Goal: Task Accomplishment & Management: Use online tool/utility

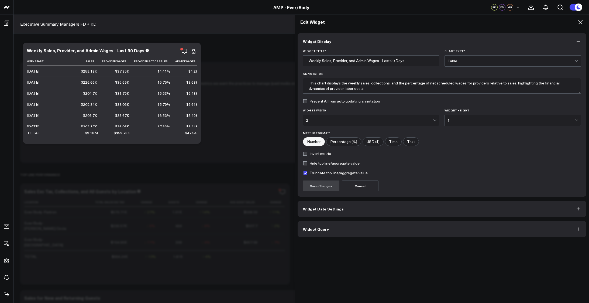
click at [389, 234] on button "Widget Query" at bounding box center [442, 229] width 289 height 16
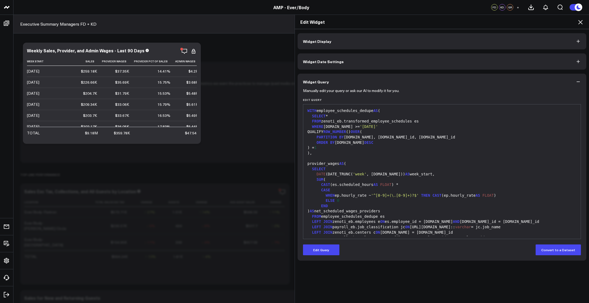
click at [425, 171] on div "SELECT" at bounding box center [442, 168] width 272 height 5
click at [382, 167] on div "SELECT" at bounding box center [442, 168] width 272 height 5
click at [322, 247] on button "Edit Query" at bounding box center [321, 249] width 36 height 11
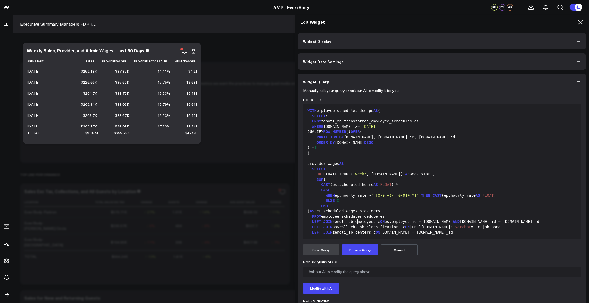
click at [355, 221] on div "LEFT JOIN zenoti_eb.employees e ON es.employee_id = [DOMAIN_NAME] AND [DOMAIN_N…" at bounding box center [442, 221] width 272 height 5
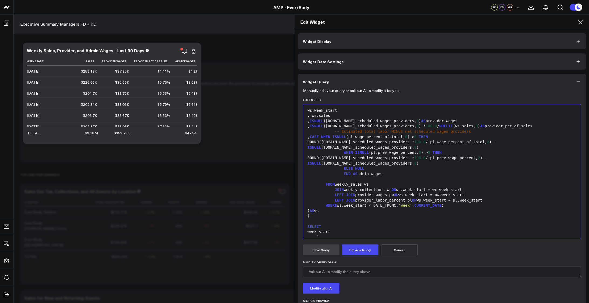
scroll to position [549, 0]
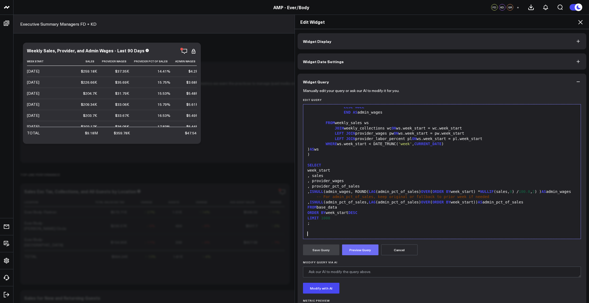
click at [355, 249] on button "Preview Query" at bounding box center [360, 249] width 36 height 11
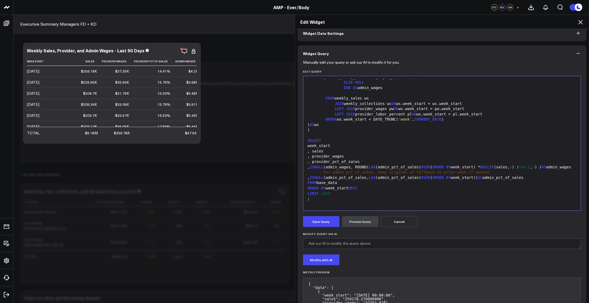
scroll to position [100, 0]
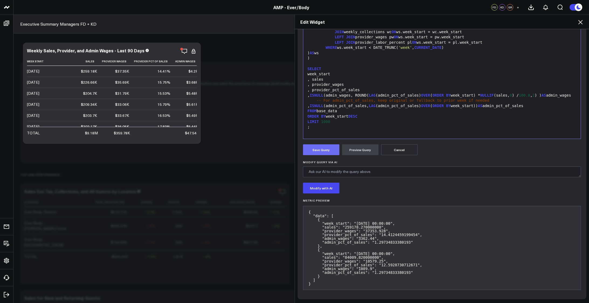
click at [320, 144] on button "Save Query" at bounding box center [321, 149] width 36 height 11
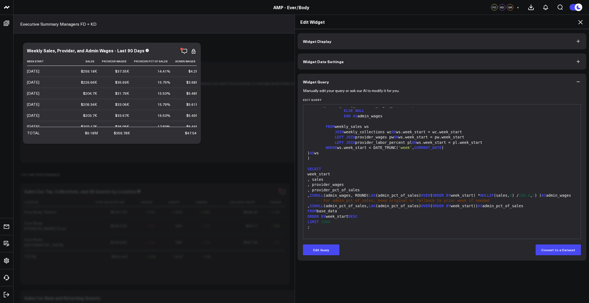
scroll to position [0, 0]
click at [581, 22] on icon at bounding box center [580, 22] width 4 height 4
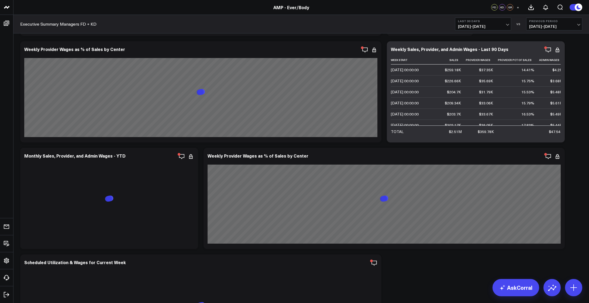
scroll to position [1851, 0]
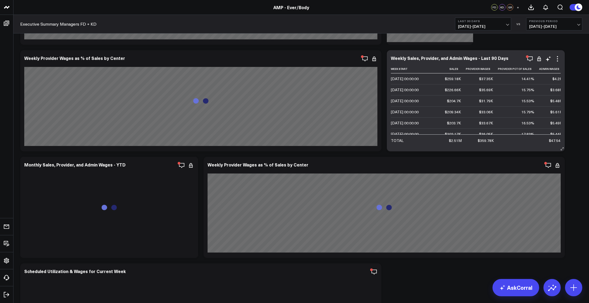
click at [532, 62] on div "Weekly Sales, Provider, and Admin Wages - Last 90 Days Week Start Sales Provide…" at bounding box center [476, 101] width 170 height 90
click at [532, 60] on icon "button" at bounding box center [529, 58] width 5 height 5
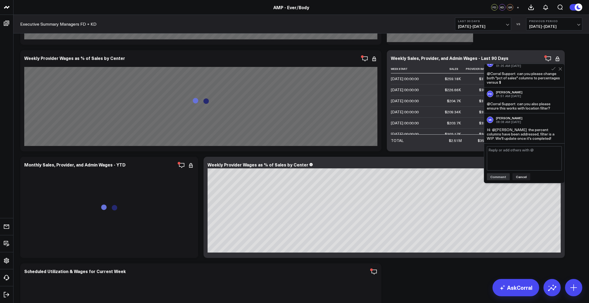
scroll to position [1860, 0]
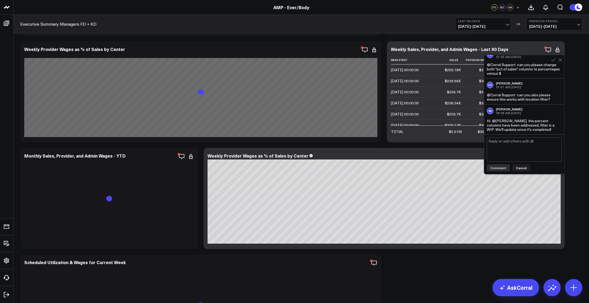
click at [516, 152] on textarea at bounding box center [524, 149] width 75 height 24
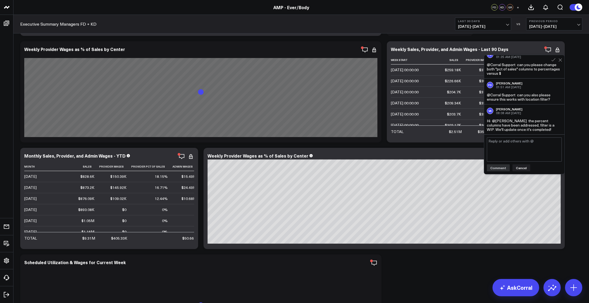
scroll to position [1855, 0]
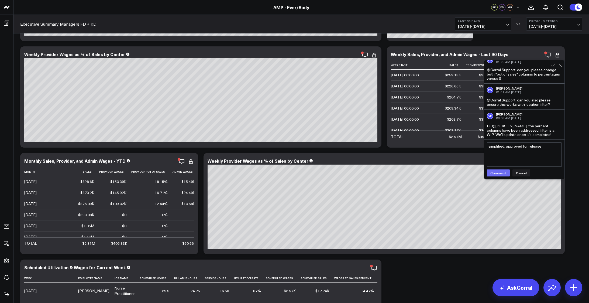
type textarea "simplified, approved for release"
click at [501, 173] on button "Comment" at bounding box center [498, 172] width 23 height 7
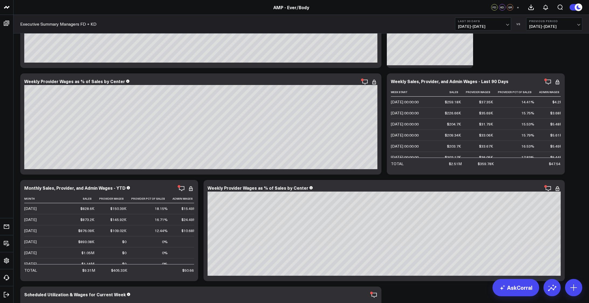
scroll to position [1837, 0]
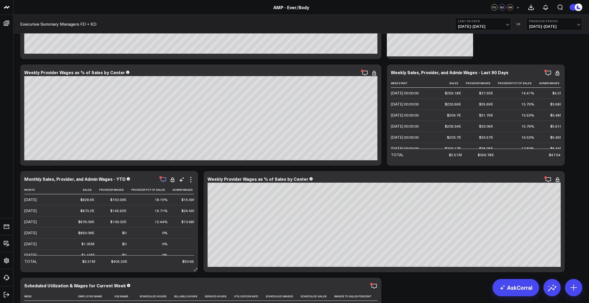
click at [161, 180] on icon "button" at bounding box center [163, 179] width 6 height 6
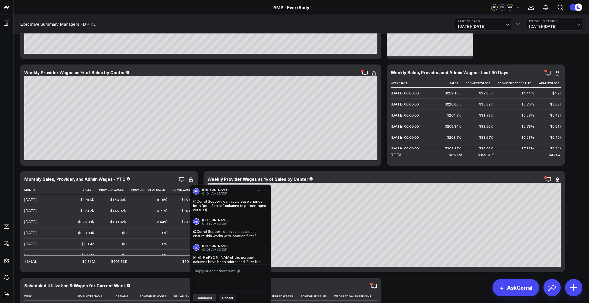
scroll to position [7, 0]
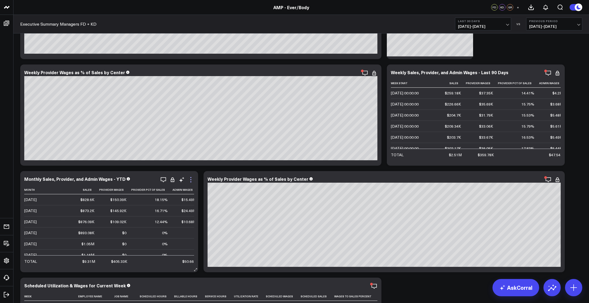
click at [192, 181] on icon at bounding box center [191, 179] width 6 height 6
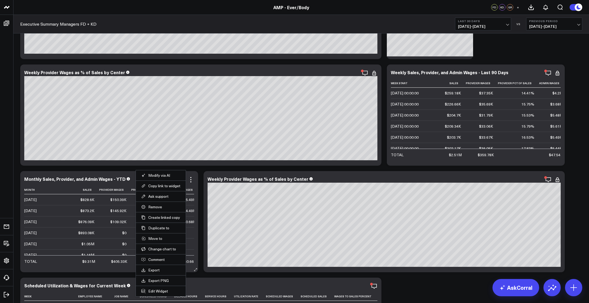
click at [163, 288] on li "Edit Widget" at bounding box center [161, 290] width 50 height 11
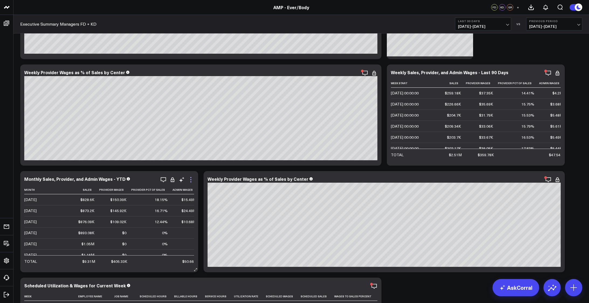
click at [190, 180] on icon at bounding box center [191, 179] width 6 height 6
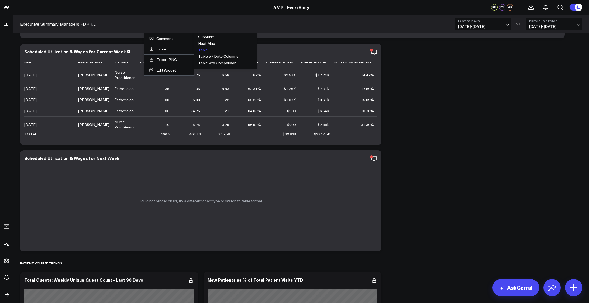
scroll to position [1918, 0]
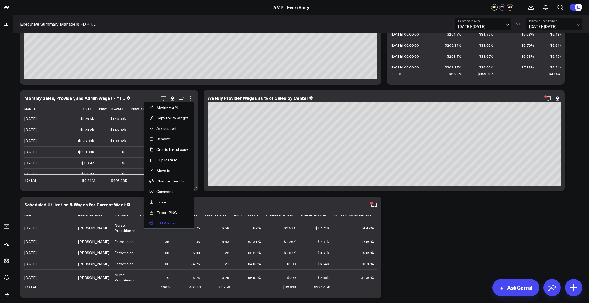
click at [162, 223] on button "Edit Widget" at bounding box center [168, 222] width 39 height 5
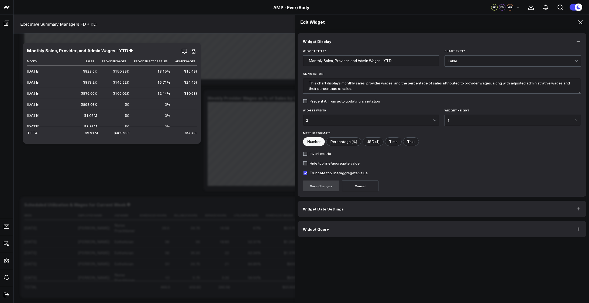
click at [344, 211] on button "Widget Date Settings" at bounding box center [442, 209] width 289 height 16
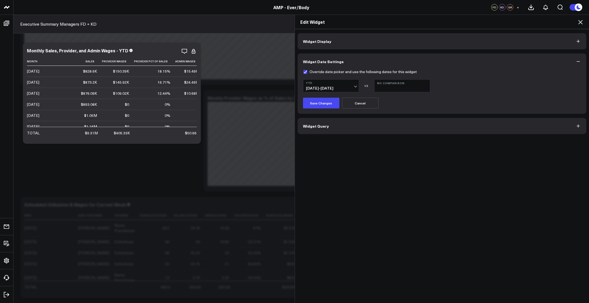
click at [347, 123] on button "Widget Query" at bounding box center [442, 126] width 289 height 16
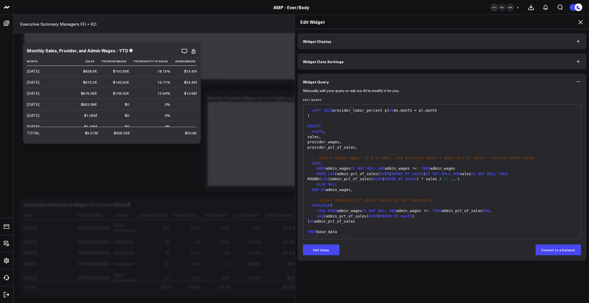
scroll to position [639, 0]
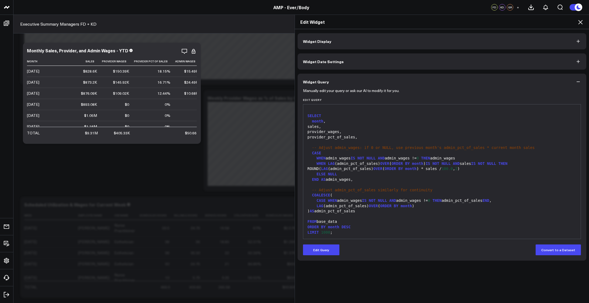
click at [373, 42] on button "Widget Display" at bounding box center [442, 41] width 289 height 16
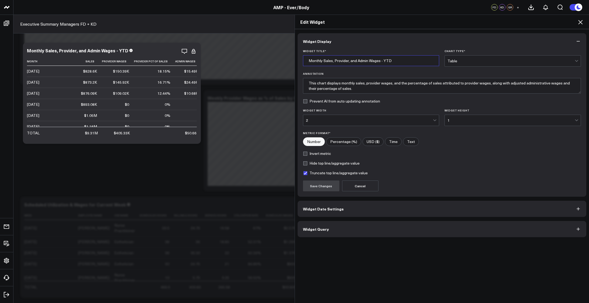
drag, startPoint x: 392, startPoint y: 64, endPoint x: 278, endPoint y: 62, distance: 114.0
click at [278, 62] on div "Edit Widget Widget Display Widget Title * Monthly Sales, Provider, and Admin Wa…" at bounding box center [294, 159] width 589 height 288
click at [373, 229] on button "Widget Query" at bounding box center [442, 229] width 289 height 16
click at [391, 261] on div "Widget Display Widget Title * Monthly Sales, Provider, and Admin Wages - YTD Ch…" at bounding box center [442, 166] width 294 height 274
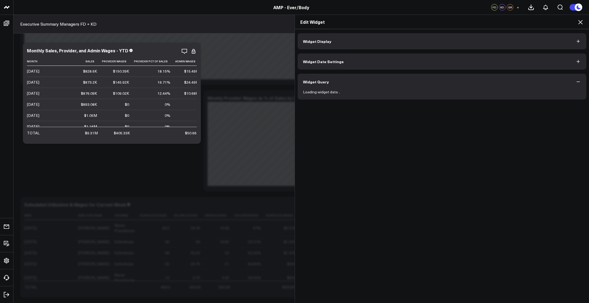
click at [358, 232] on div "Widget Display Widget Date Settings Widget Query Loading widget data" at bounding box center [442, 166] width 294 height 274
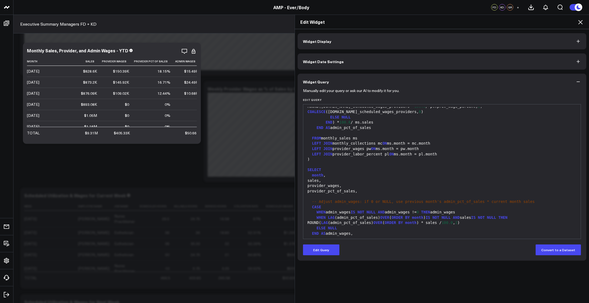
scroll to position [576, 0]
